Goal: Task Accomplishment & Management: Manage account settings

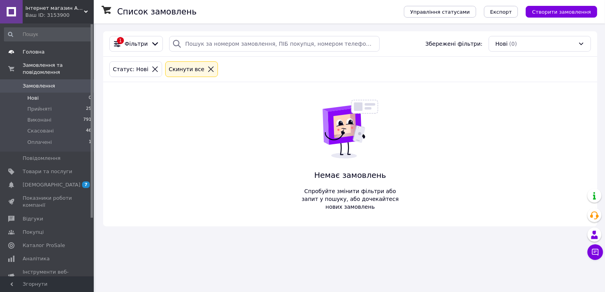
click at [31, 50] on span "Головна" at bounding box center [34, 51] width 22 height 7
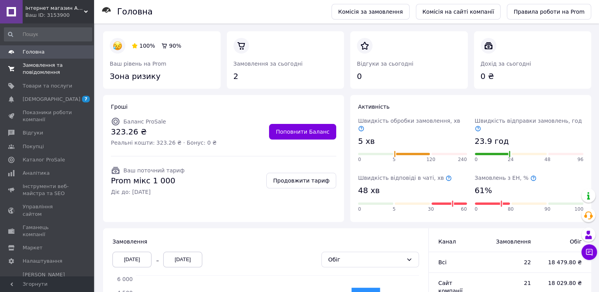
click at [36, 70] on span "Замовлення та повідомлення" at bounding box center [48, 69] width 50 height 14
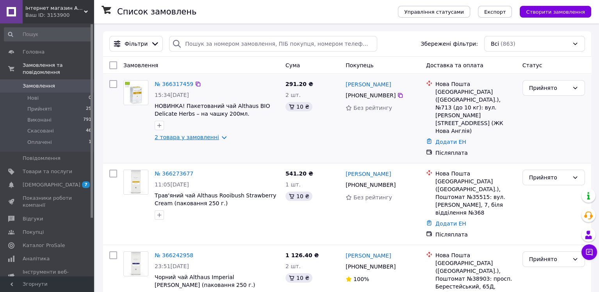
click at [214, 136] on link "2 товара у замовленні" at bounding box center [187, 137] width 64 height 6
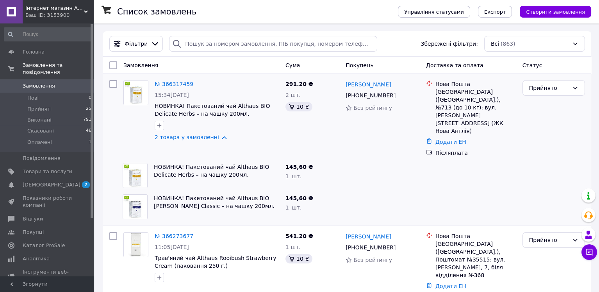
click at [364, 202] on div at bounding box center [382, 206] width 80 height 31
click at [34, 49] on span "Головна" at bounding box center [34, 51] width 22 height 7
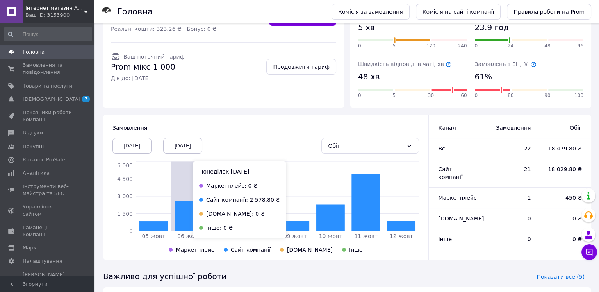
scroll to position [191, 0]
